Goal: Obtain resource: Download file/media

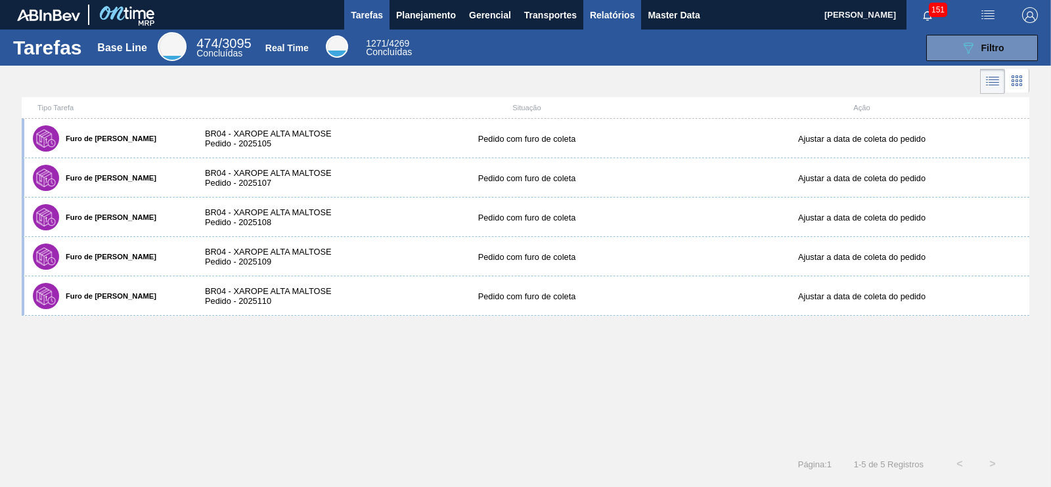
click at [611, 14] on span "Relatórios" at bounding box center [612, 15] width 45 height 16
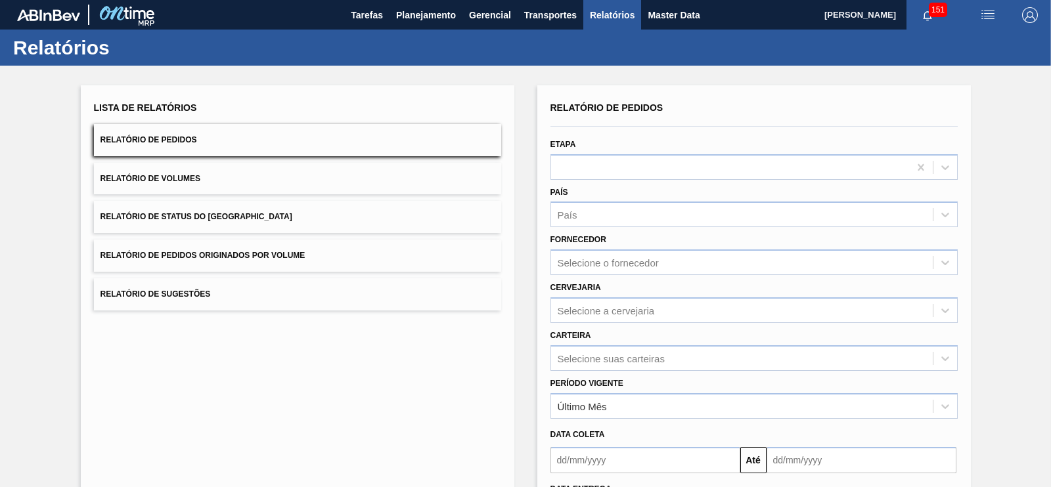
click at [257, 246] on button "Relatório de Pedidos Originados por Volume" at bounding box center [297, 256] width 407 height 32
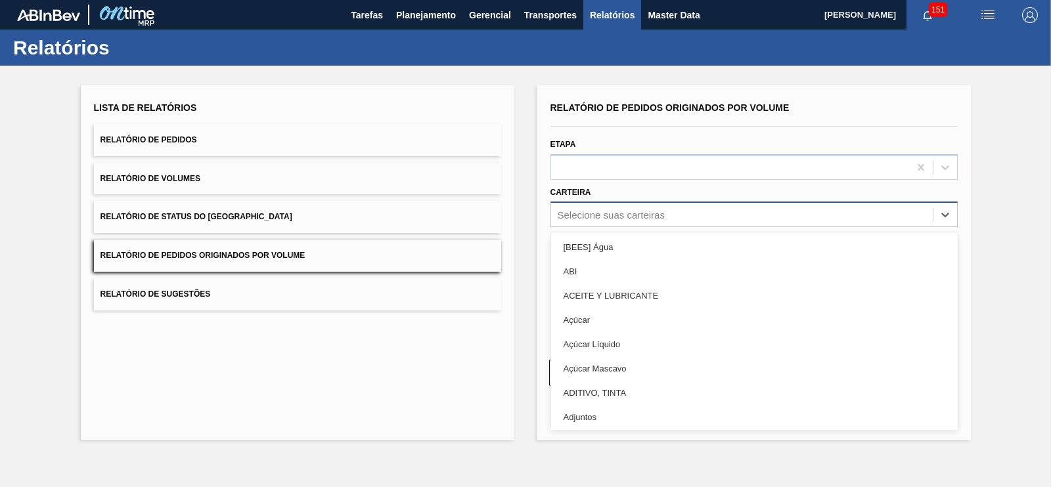
click at [614, 217] on div "Selecione suas carteiras" at bounding box center [611, 214] width 107 height 11
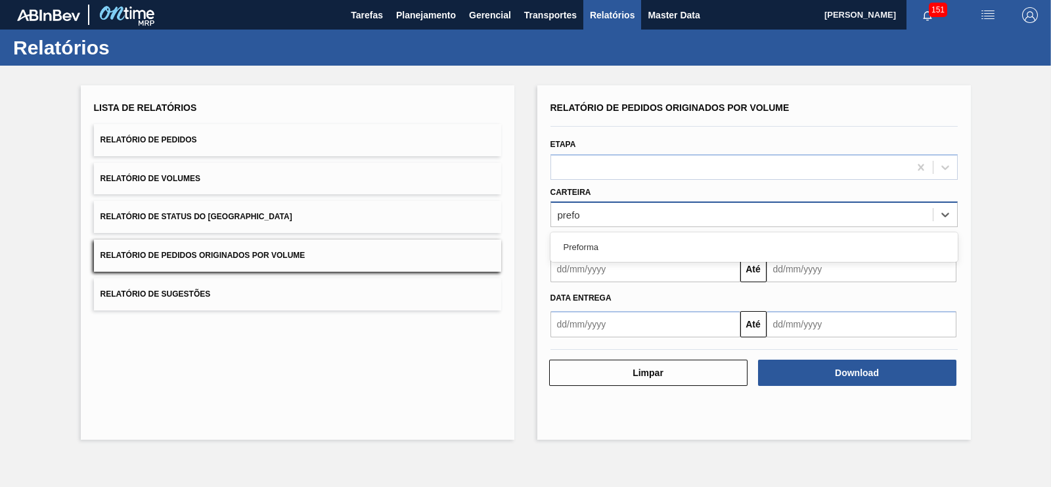
type input "prefor"
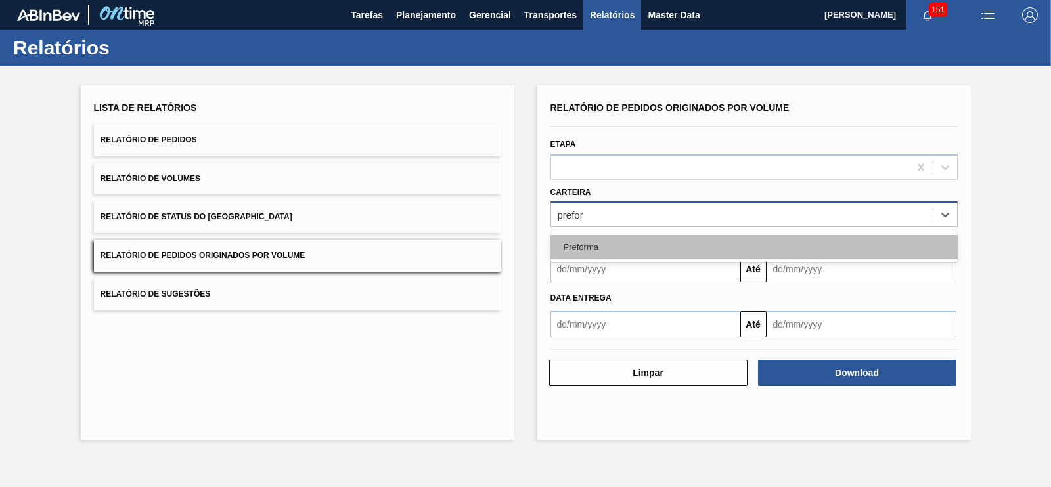
click at [594, 244] on div "Preforma" at bounding box center [753, 247] width 407 height 24
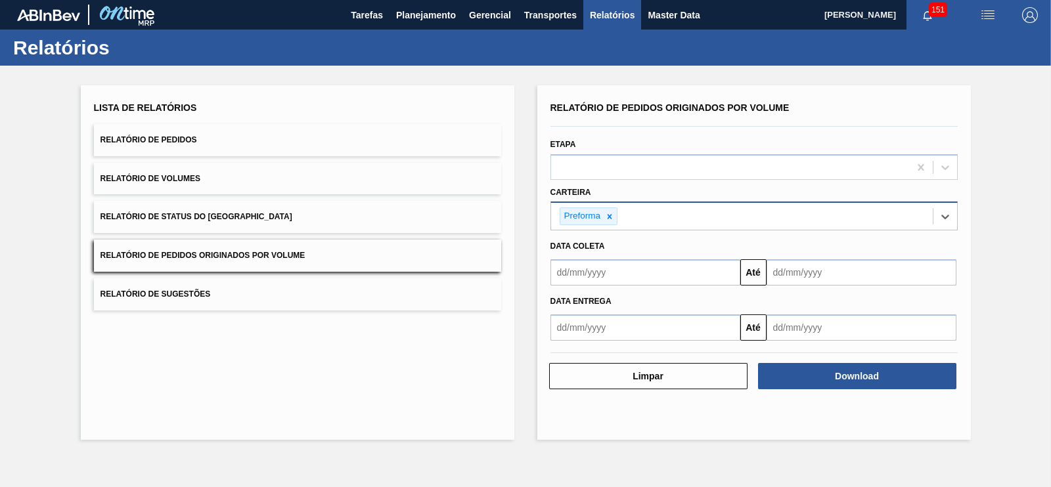
click at [639, 271] on input "text" at bounding box center [645, 272] width 190 height 26
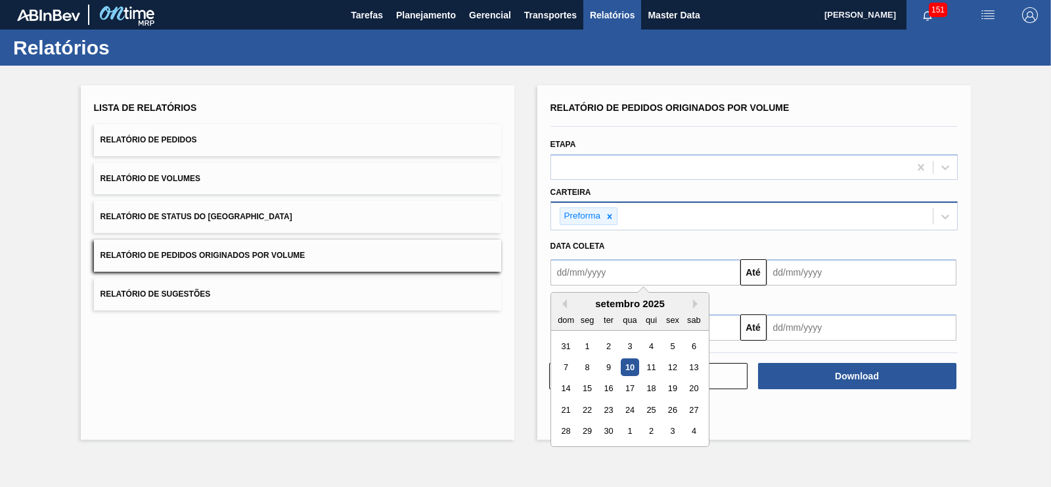
drag, startPoint x: 584, startPoint y: 344, endPoint x: 701, endPoint y: 341, distance: 116.9
click at [584, 344] on div "1" at bounding box center [587, 347] width 18 height 18
type input "[DATE]"
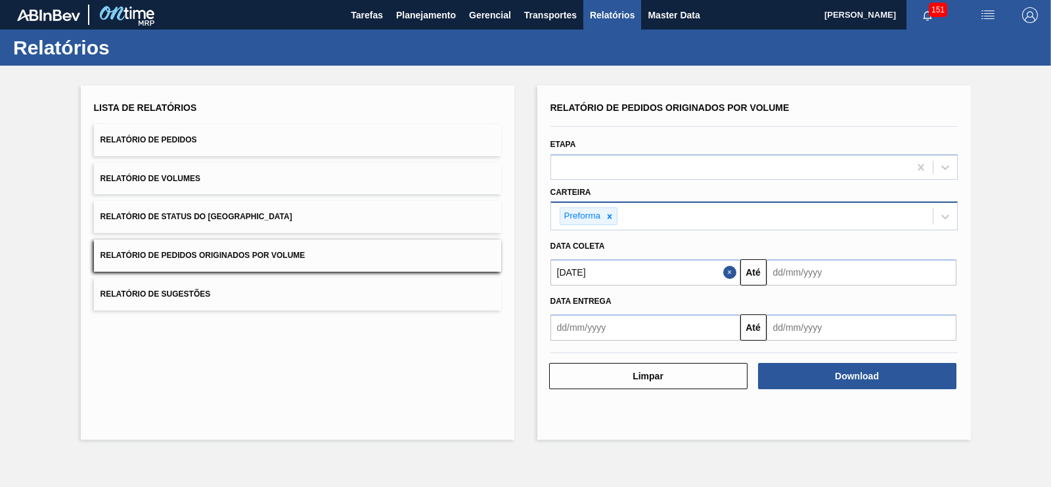
click at [825, 271] on input "text" at bounding box center [861, 272] width 190 height 26
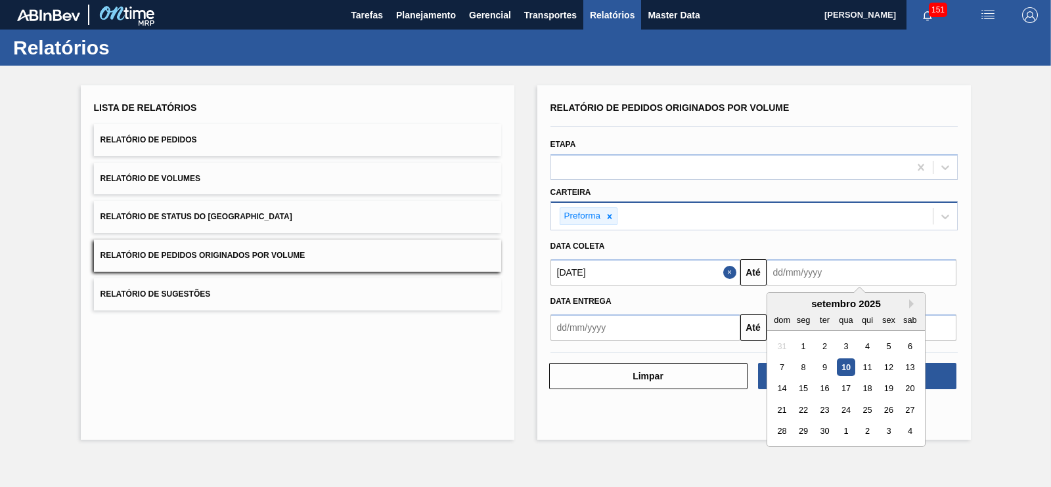
click at [833, 427] on div "28 29 30 1 2 3 4" at bounding box center [845, 431] width 149 height 21
click at [823, 427] on div "30" at bounding box center [824, 432] width 18 height 18
type input "[DATE]"
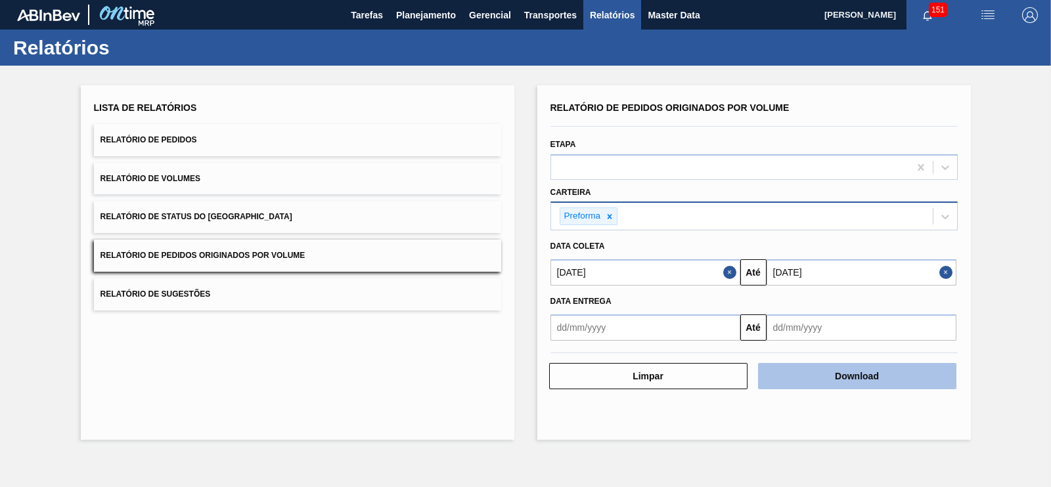
click at [868, 369] on button "Download" at bounding box center [857, 376] width 198 height 26
